Goal: Task Accomplishment & Management: Use online tool/utility

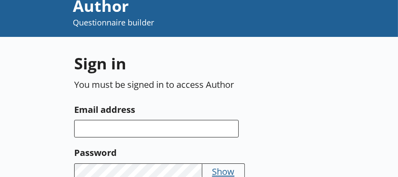
scroll to position [44, 0]
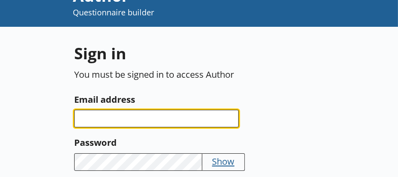
click at [106, 118] on input "Email address" at bounding box center [156, 119] width 165 height 18
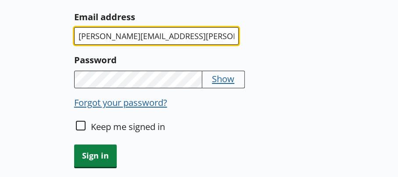
scroll to position [132, 0]
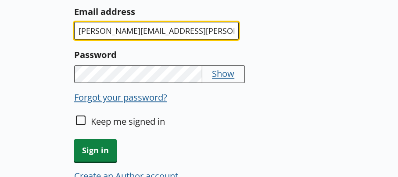
type input "[PERSON_NAME][EMAIL_ADDRESS][PERSON_NAME][DOMAIN_NAME]"
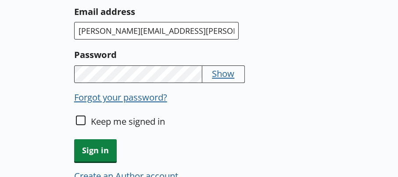
click at [219, 74] on button "Show" at bounding box center [223, 73] width 22 height 12
click at [221, 73] on button "Hide" at bounding box center [221, 73] width 19 height 12
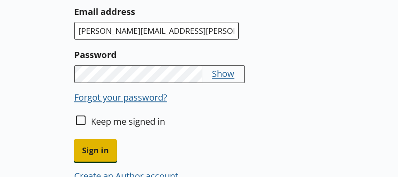
click at [96, 147] on span "Sign in" at bounding box center [95, 150] width 43 height 22
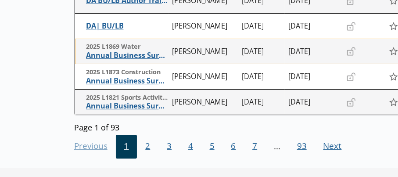
scroll to position [307, 0]
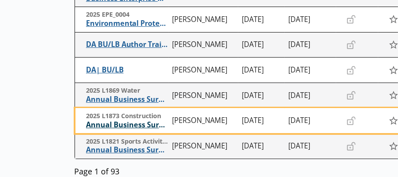
click at [104, 124] on span "Annual Business Survey" at bounding box center [127, 124] width 82 height 9
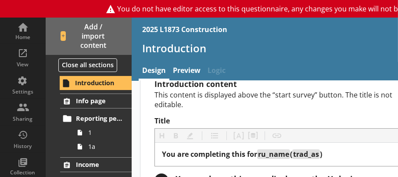
scroll to position [44, 0]
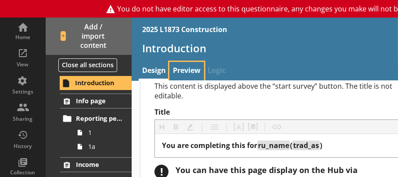
click at [197, 68] on link "Preview" at bounding box center [186, 71] width 35 height 19
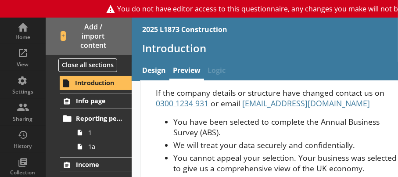
scroll to position [88, 0]
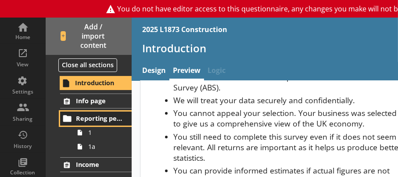
click at [103, 118] on span "Reporting period" at bounding box center [99, 118] width 47 height 8
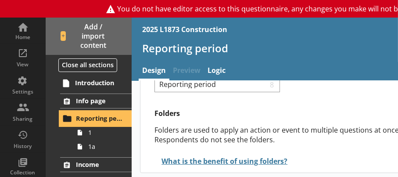
scroll to position [72, 0]
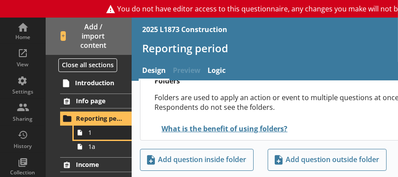
click at [93, 132] on span "1" at bounding box center [105, 132] width 34 height 8
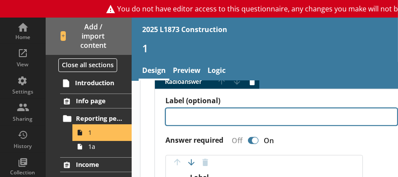
scroll to position [593, 0]
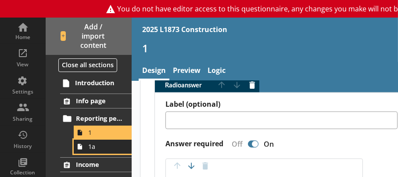
click at [92, 149] on span "1a" at bounding box center [105, 146] width 34 height 8
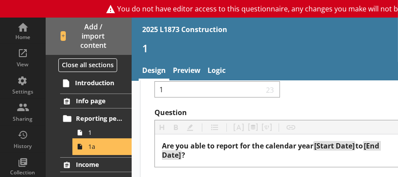
type textarea "x"
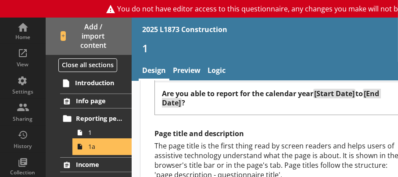
select select "ref_p_end_date"
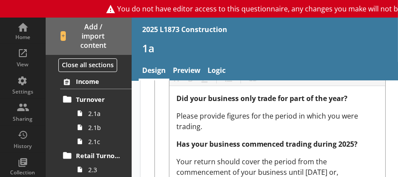
scroll to position [72, 0]
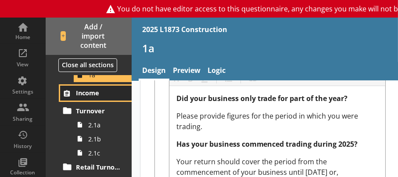
click at [95, 91] on span "Income" at bounding box center [99, 93] width 47 height 8
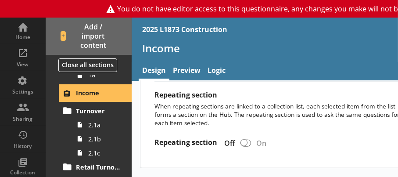
scroll to position [702, 0]
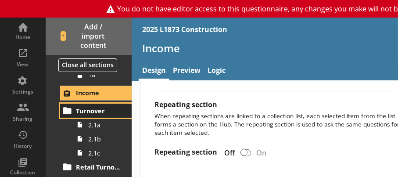
click at [95, 111] on span "Turnover" at bounding box center [99, 111] width 47 height 8
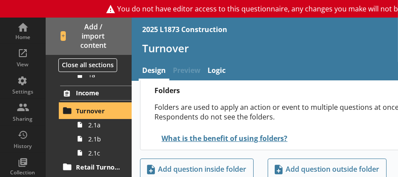
scroll to position [72, 0]
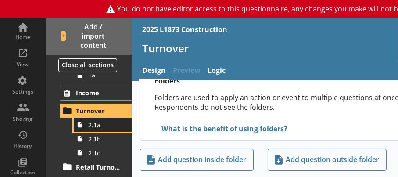
click at [97, 126] on span "2.1a" at bounding box center [105, 125] width 34 height 8
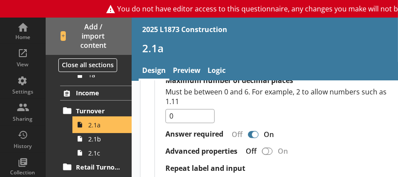
scroll to position [1848, 0]
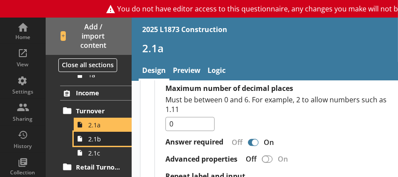
click at [90, 139] on span "2.1b" at bounding box center [105, 139] width 34 height 8
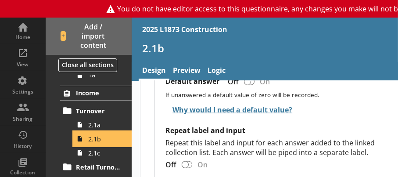
scroll to position [790, 0]
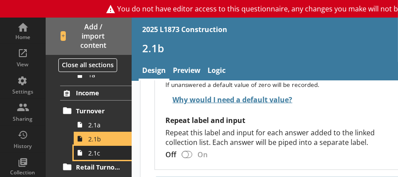
click at [94, 153] on span "2.1c" at bounding box center [105, 153] width 34 height 8
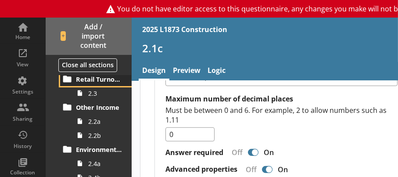
scroll to position [156, 0]
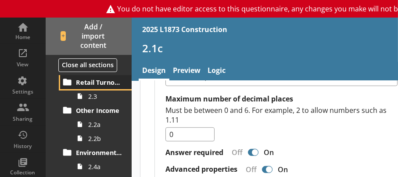
click at [83, 82] on span "Retail Turnover" at bounding box center [99, 82] width 47 height 8
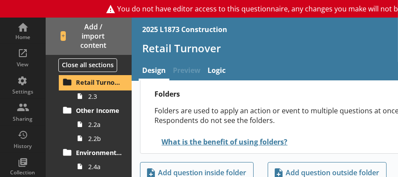
scroll to position [72, 0]
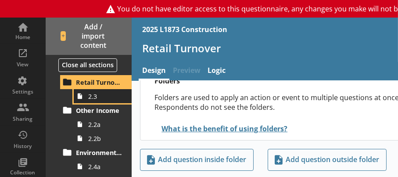
click at [94, 98] on span "2.3" at bounding box center [105, 96] width 34 height 8
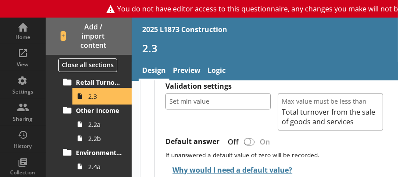
scroll to position [1624, 0]
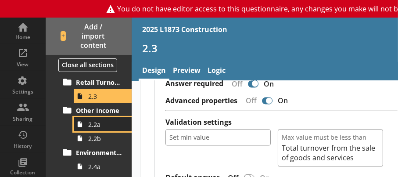
click at [97, 127] on span "2.2a" at bounding box center [105, 124] width 34 height 8
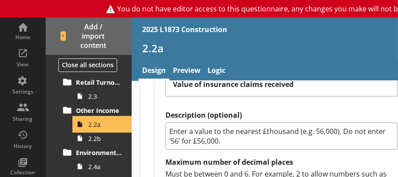
scroll to position [767, 0]
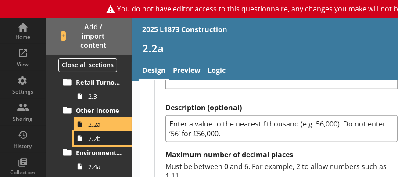
click at [87, 141] on link "2.2b" at bounding box center [103, 138] width 58 height 14
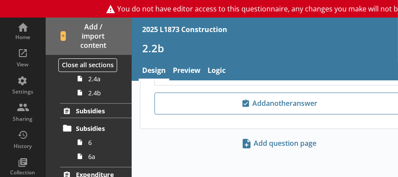
scroll to position [200, 0]
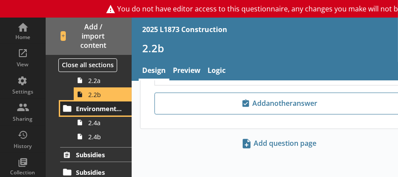
click at [88, 110] on span "Environmental Turnover" at bounding box center [99, 108] width 47 height 8
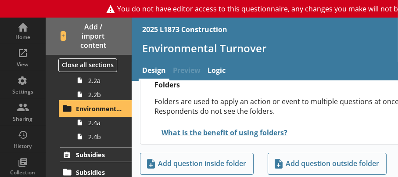
scroll to position [72, 0]
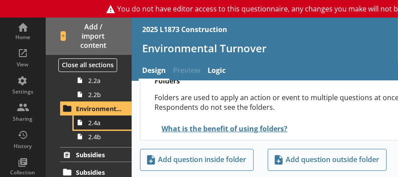
click at [98, 125] on span "2.4a" at bounding box center [105, 123] width 34 height 8
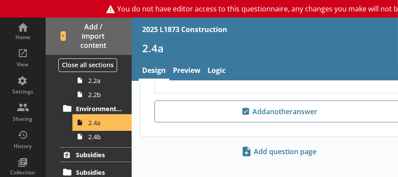
scroll to position [1053, 0]
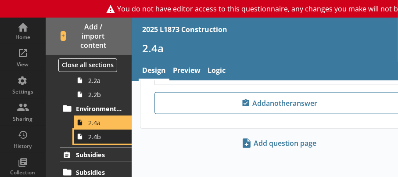
click at [96, 141] on link "2.4b" at bounding box center [103, 137] width 58 height 14
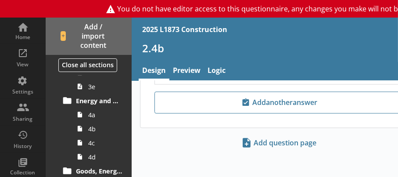
scroll to position [376, 0]
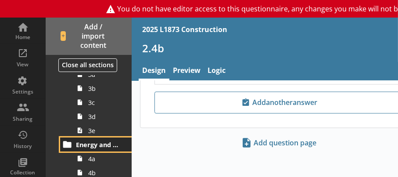
click at [99, 147] on span "Energy and Materials for Business Use" at bounding box center [99, 144] width 47 height 8
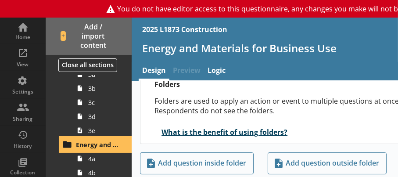
scroll to position [72, 0]
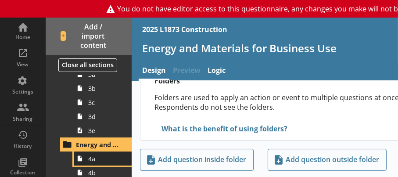
click at [96, 162] on span "4a" at bounding box center [105, 159] width 34 height 8
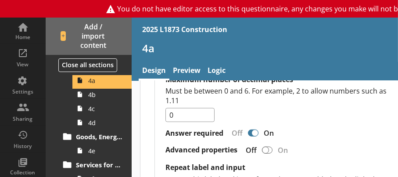
scroll to position [464, 0]
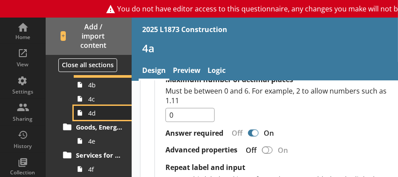
click at [94, 113] on span "4d" at bounding box center [105, 113] width 34 height 8
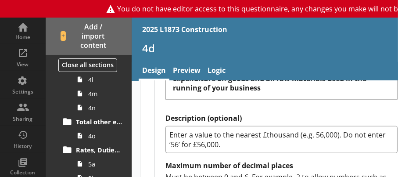
scroll to position [639, 0]
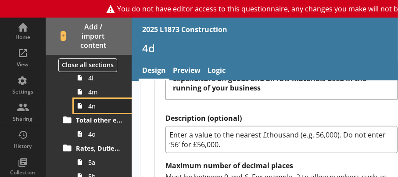
click at [96, 110] on link "4n" at bounding box center [103, 106] width 58 height 14
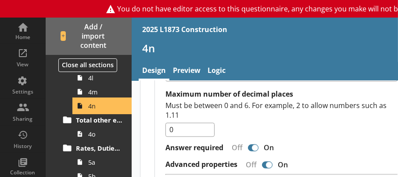
scroll to position [1536, 0]
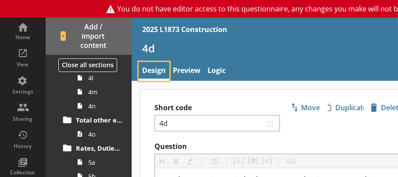
click at [159, 69] on link "Design" at bounding box center [154, 71] width 31 height 19
type textarea "x"
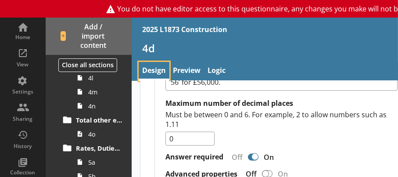
scroll to position [922, 0]
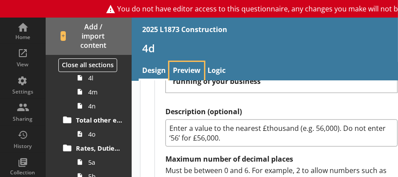
click at [191, 67] on link "Preview" at bounding box center [186, 71] width 35 height 19
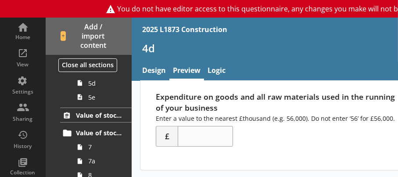
scroll to position [731, 0]
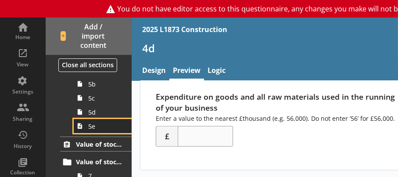
click at [104, 128] on span "5e" at bounding box center [105, 126] width 34 height 8
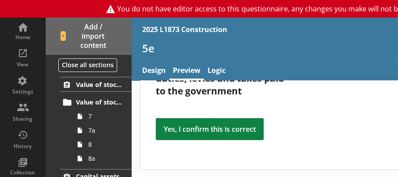
scroll to position [795, 0]
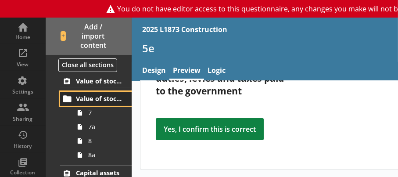
click at [103, 104] on link "Value of stocks" at bounding box center [96, 99] width 72 height 14
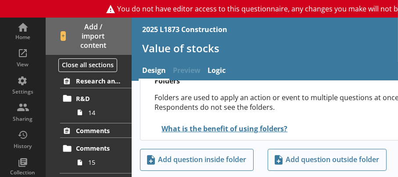
scroll to position [1302, 0]
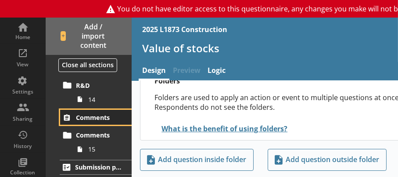
click at [91, 118] on span "Comments" at bounding box center [99, 117] width 47 height 8
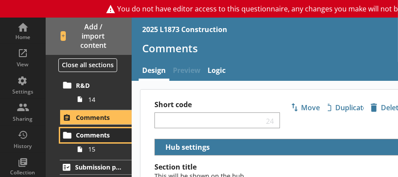
click at [93, 133] on span "Comments" at bounding box center [99, 135] width 47 height 8
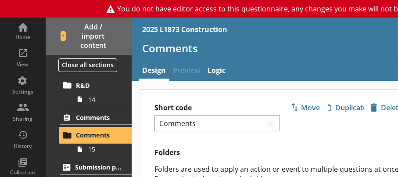
scroll to position [44, 0]
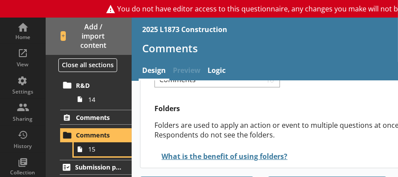
click at [90, 150] on span "15" at bounding box center [105, 149] width 34 height 8
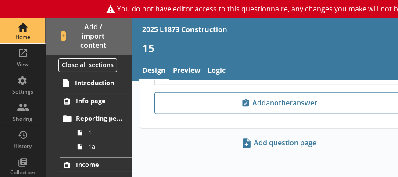
click at [21, 32] on div "Home" at bounding box center [22, 30] width 31 height 25
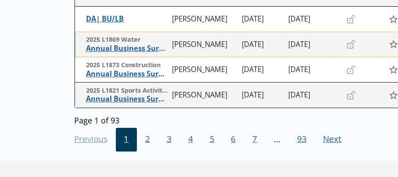
scroll to position [385, 0]
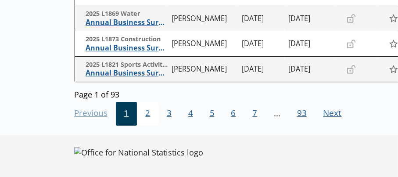
click at [146, 113] on span "2" at bounding box center [148, 114] width 22 height 24
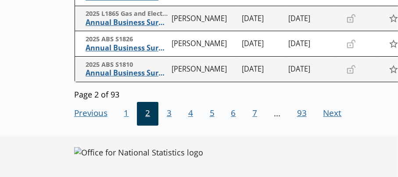
click at [146, 113] on span "2" at bounding box center [148, 114] width 22 height 24
click at [169, 112] on span "3" at bounding box center [169, 114] width 22 height 24
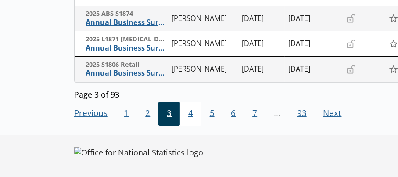
click at [188, 113] on span "4" at bounding box center [191, 114] width 22 height 24
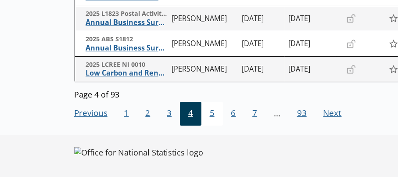
click at [211, 113] on span "5" at bounding box center [212, 114] width 22 height 24
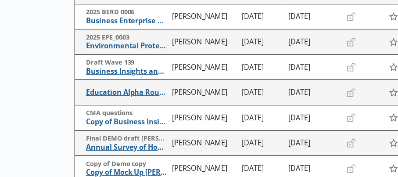
scroll to position [341, 0]
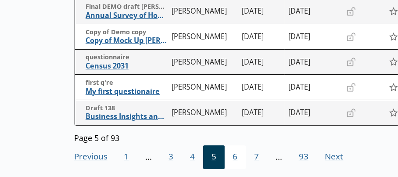
click at [234, 155] on span "6" at bounding box center [236, 157] width 22 height 24
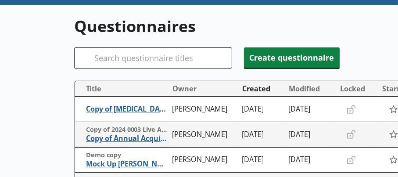
scroll to position [33, 0]
